Goal: Information Seeking & Learning: Understand process/instructions

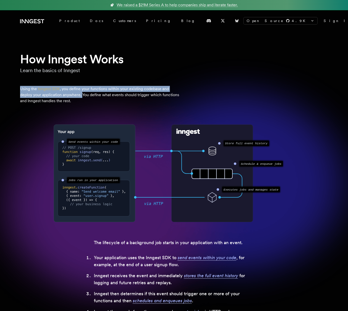
drag, startPoint x: 19, startPoint y: 89, endPoint x: 82, endPoint y: 96, distance: 62.8
click at [82, 96] on div "How Inngest Works Learn the basics of Inngest Using the Inngest SDK , you defin…" at bounding box center [174, 201] width 348 height 301
click at [82, 95] on p "Using the Inngest SDK , you define your functions within your existing codebase…" at bounding box center [100, 95] width 161 height 18
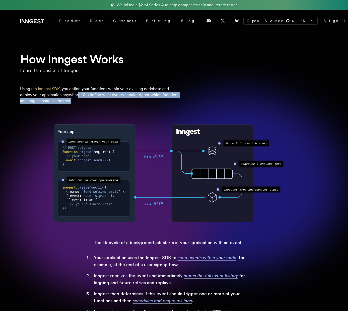
drag, startPoint x: 78, startPoint y: 95, endPoint x: 81, endPoint y: 100, distance: 5.7
click at [81, 100] on p "Using the Inngest SDK , you define your functions within your existing codebase…" at bounding box center [100, 95] width 161 height 18
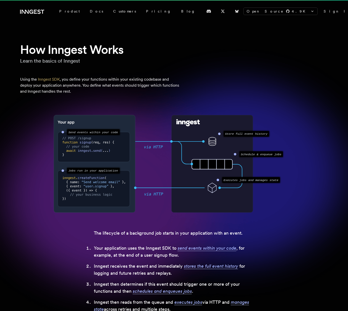
scroll to position [21, 0]
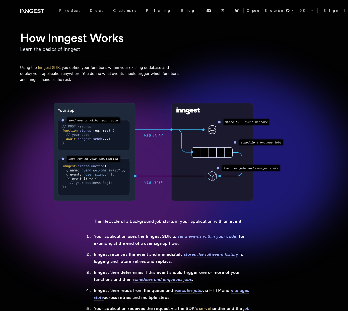
drag, startPoint x: 54, startPoint y: 111, endPoint x: 75, endPoint y: 110, distance: 21.4
click at [75, 110] on rect at bounding box center [94, 153] width 81 height 98
click at [84, 86] on div "How Inngest Works Learn the basics of Inngest Using the Inngest SDK , you defin…" at bounding box center [174, 180] width 348 height 301
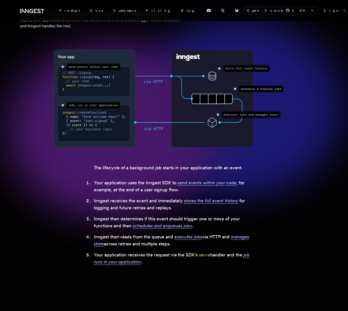
scroll to position [117, 0]
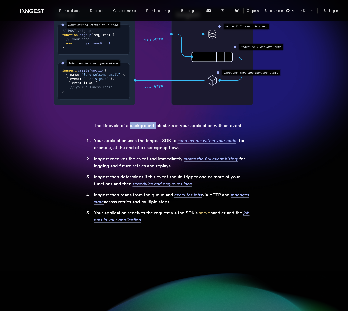
drag, startPoint x: 130, startPoint y: 127, endPoint x: 155, endPoint y: 128, distance: 25.4
click at [155, 128] on p "The lifecycle of a background job starts in your application with an event." at bounding box center [174, 125] width 161 height 7
click at [94, 139] on li "Your application uses the Inngest SDK to send events within your code , for exa…" at bounding box center [174, 144] width 161 height 14
click at [95, 161] on li "Inngest receives the event and immediately stores the full event history for lo…" at bounding box center [174, 162] width 161 height 14
drag, startPoint x: 94, startPoint y: 160, endPoint x: 99, endPoint y: 160, distance: 4.5
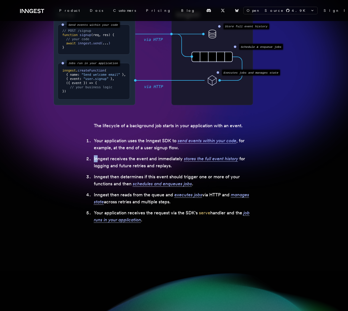
click at [99, 160] on li "Inngest receives the event and immediately stores the full event history for lo…" at bounding box center [174, 162] width 161 height 14
click at [144, 177] on li "Inngest then determines if this event should trigger one or more of your functi…" at bounding box center [174, 181] width 161 height 14
click at [99, 176] on li "Inngest then determines if this event should trigger one or more of your functi…" at bounding box center [174, 181] width 161 height 14
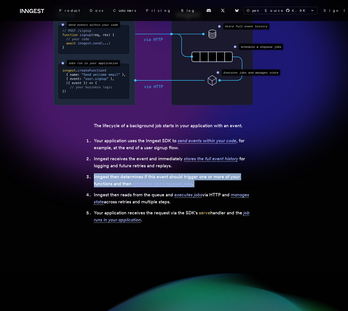
click at [99, 176] on li "Inngest then determines if this event should trigger one or more of your functi…" at bounding box center [174, 181] width 161 height 14
click at [103, 175] on li "Inngest then determines if this event should trigger one or more of your functi…" at bounding box center [174, 181] width 161 height 14
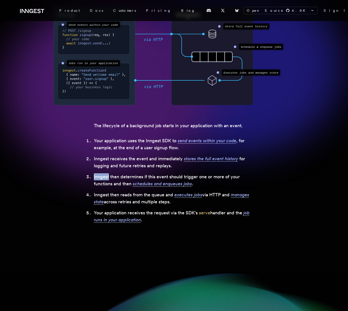
click at [103, 175] on li "Inngest then determines if this event should trigger one or more of your functi…" at bounding box center [174, 181] width 161 height 14
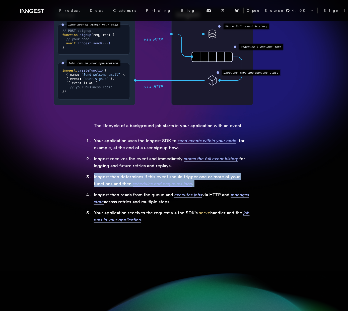
click at [103, 175] on li "Inngest then determines if this event should trigger one or more of your functi…" at bounding box center [174, 181] width 161 height 14
click at [103, 178] on li "Inngest then determines if this event should trigger one or more of your functi…" at bounding box center [174, 181] width 161 height 14
drag, startPoint x: 103, startPoint y: 178, endPoint x: 241, endPoint y: 186, distance: 138.4
click at [241, 186] on li "Inngest then determines if this event should trigger one or more of your functi…" at bounding box center [174, 181] width 161 height 14
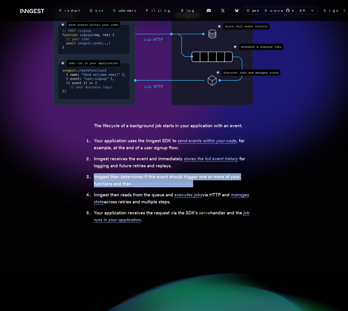
drag, startPoint x: 241, startPoint y: 186, endPoint x: 92, endPoint y: 179, distance: 148.6
click at [94, 179] on li "Inngest then determines if this event should trigger one or more of your functi…" at bounding box center [174, 181] width 161 height 14
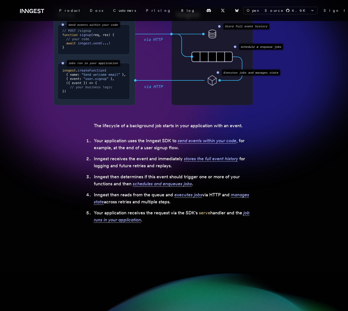
click at [98, 179] on li "Inngest then determines if this event should trigger one or more of your functi…" at bounding box center [174, 181] width 161 height 14
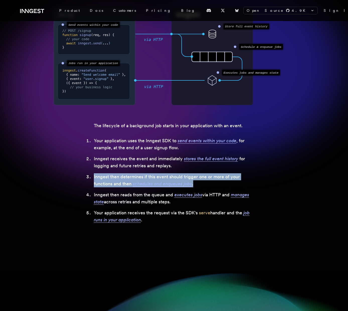
drag, startPoint x: 94, startPoint y: 176, endPoint x: 208, endPoint y: 182, distance: 115.0
click at [208, 182] on li "Inngest then determines if this event should trigger one or more of your functi…" at bounding box center [174, 181] width 161 height 14
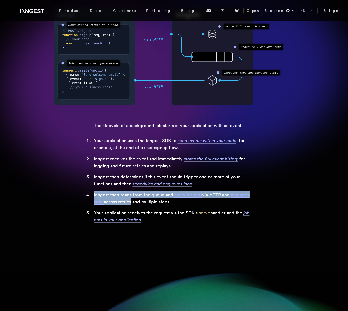
drag, startPoint x: 90, startPoint y: 194, endPoint x: 129, endPoint y: 201, distance: 40.4
click at [129, 201] on li "Inngest then reads from the queue and executes jobs via HTTP and manages state …" at bounding box center [174, 199] width 161 height 14
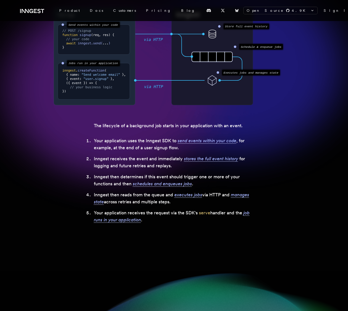
click at [215, 213] on li "Your application receives the request via the SDK's serve handler and the job r…" at bounding box center [174, 217] width 161 height 14
drag, startPoint x: 95, startPoint y: 197, endPoint x: 124, endPoint y: 196, distance: 28.9
click at [124, 196] on li "Inngest then reads from the queue and executes jobs via HTTP and manages state …" at bounding box center [174, 199] width 161 height 14
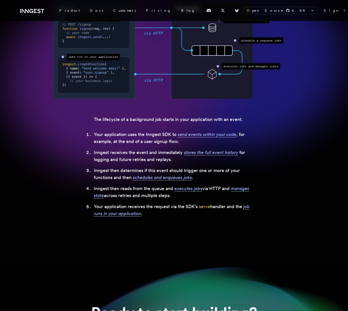
scroll to position [295, 0]
